Goal: Find specific page/section: Find specific page/section

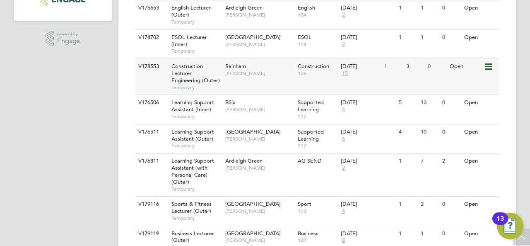
scroll to position [128, 0]
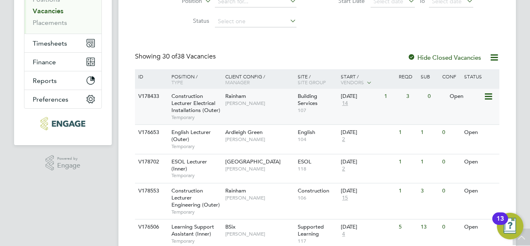
click at [201, 102] on span "Construction Lecturer Electrical Installations (Outer)" at bounding box center [196, 102] width 49 height 21
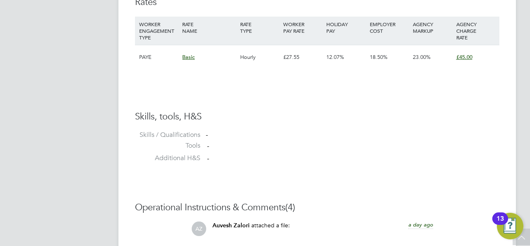
scroll to position [879, 0]
